Goal: Book appointment/travel/reservation

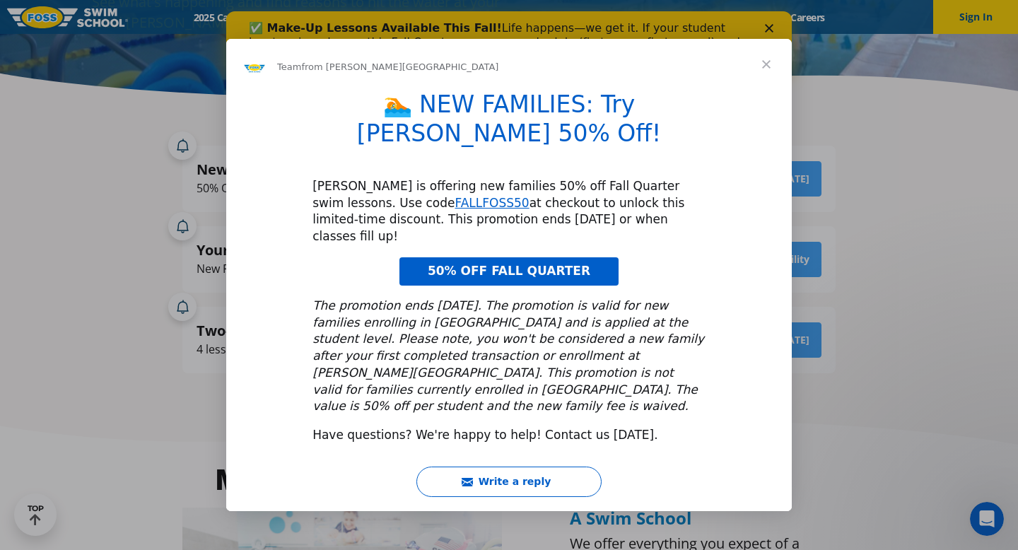
click at [764, 90] on span "Close" at bounding box center [766, 64] width 51 height 51
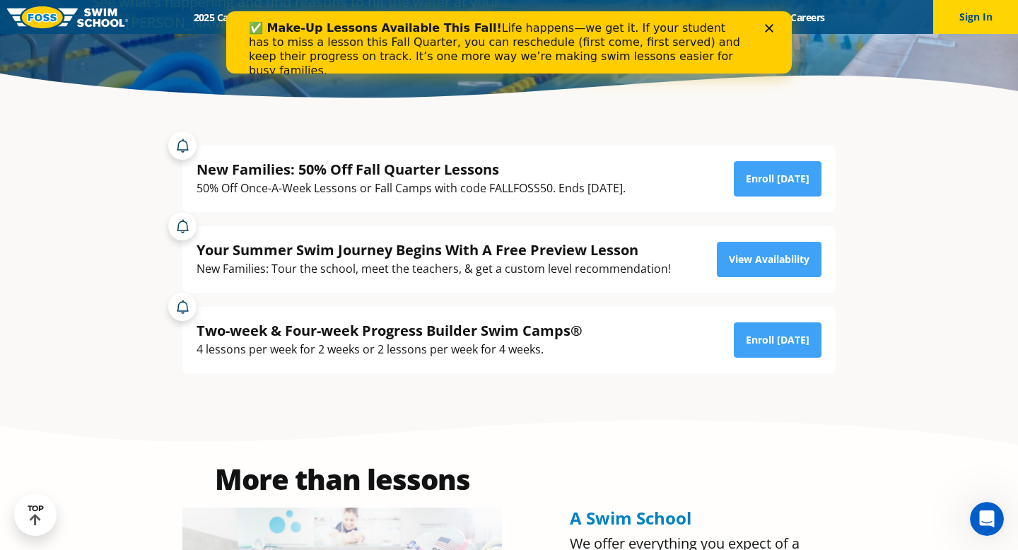
click at [767, 20] on div "✅ Make-Up Lessons Available This Fall! Life happens—we get it. If your student …" at bounding box center [509, 49] width 520 height 65
click at [771, 30] on icon "Close" at bounding box center [769, 28] width 8 height 8
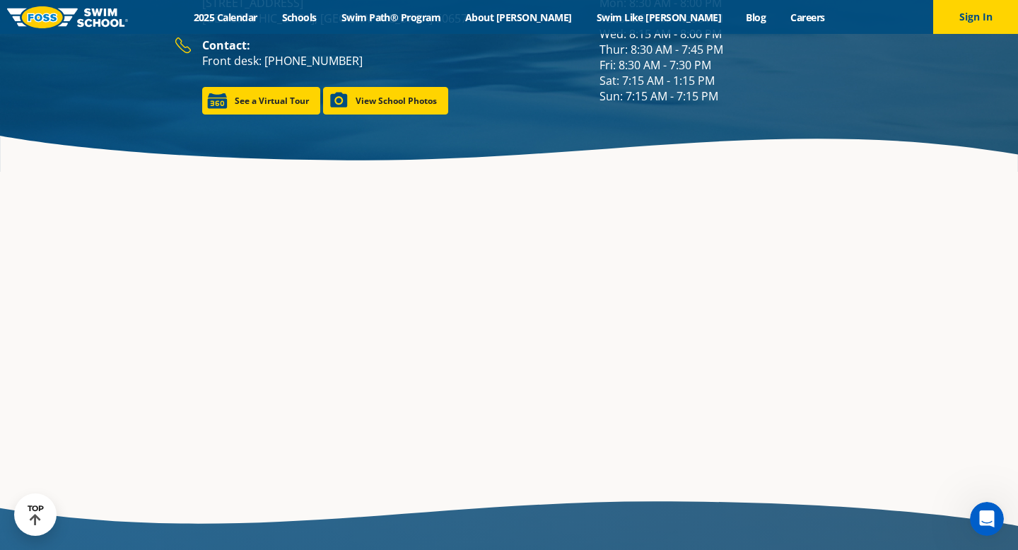
scroll to position [2163, 0]
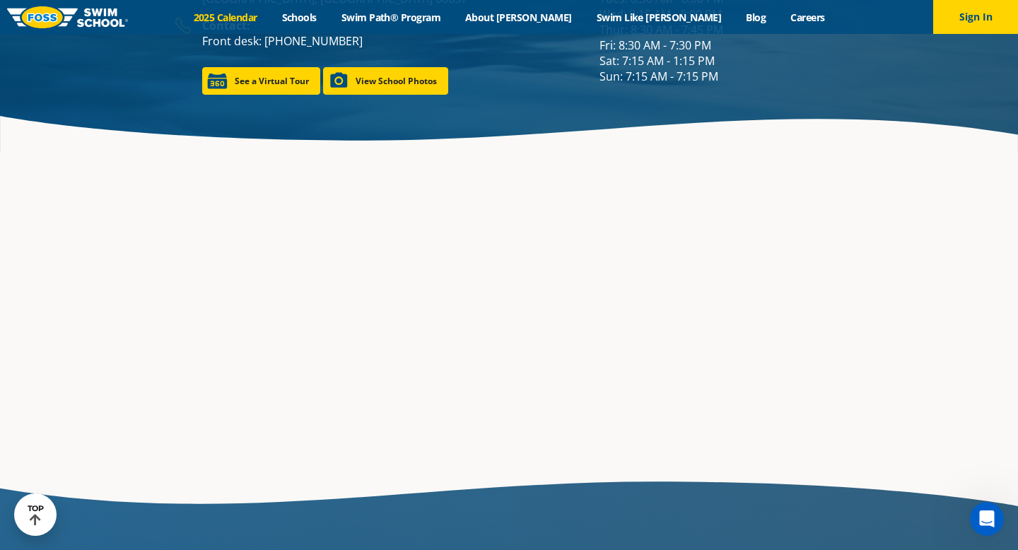
click at [269, 21] on link "2025 Calendar" at bounding box center [225, 17] width 88 height 13
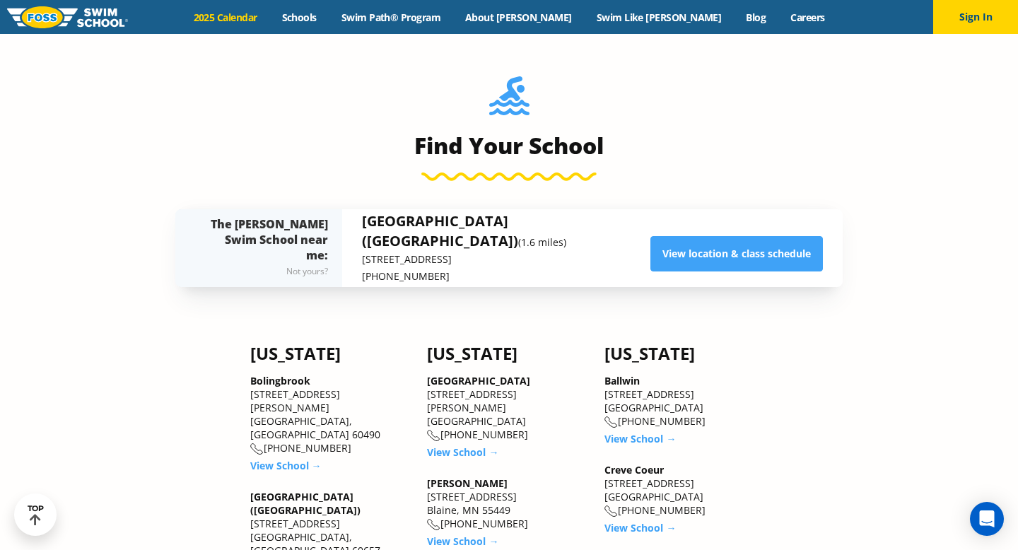
scroll to position [1463, 0]
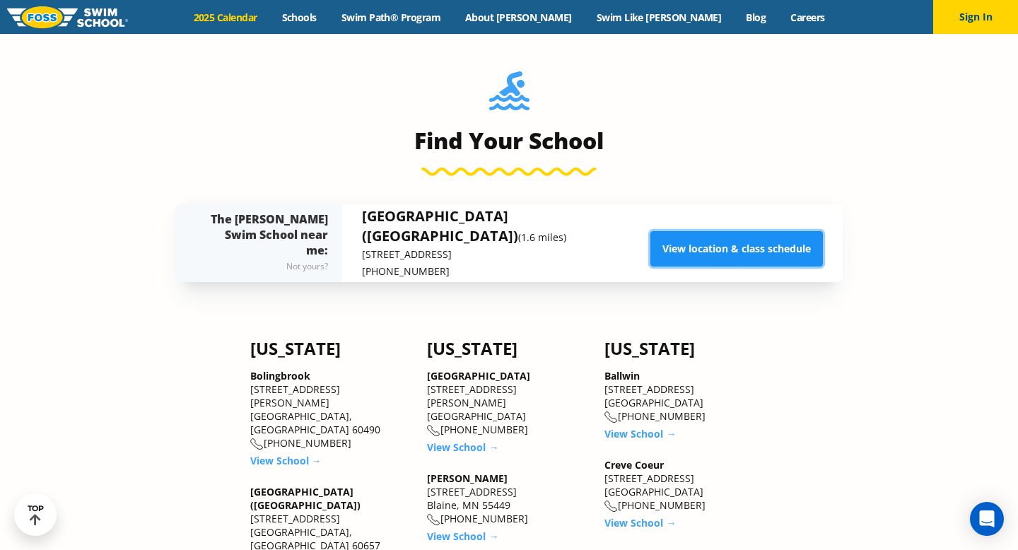
click at [703, 251] on link "View location & class schedule" at bounding box center [736, 248] width 173 height 35
